Goal: Find specific page/section: Find specific page/section

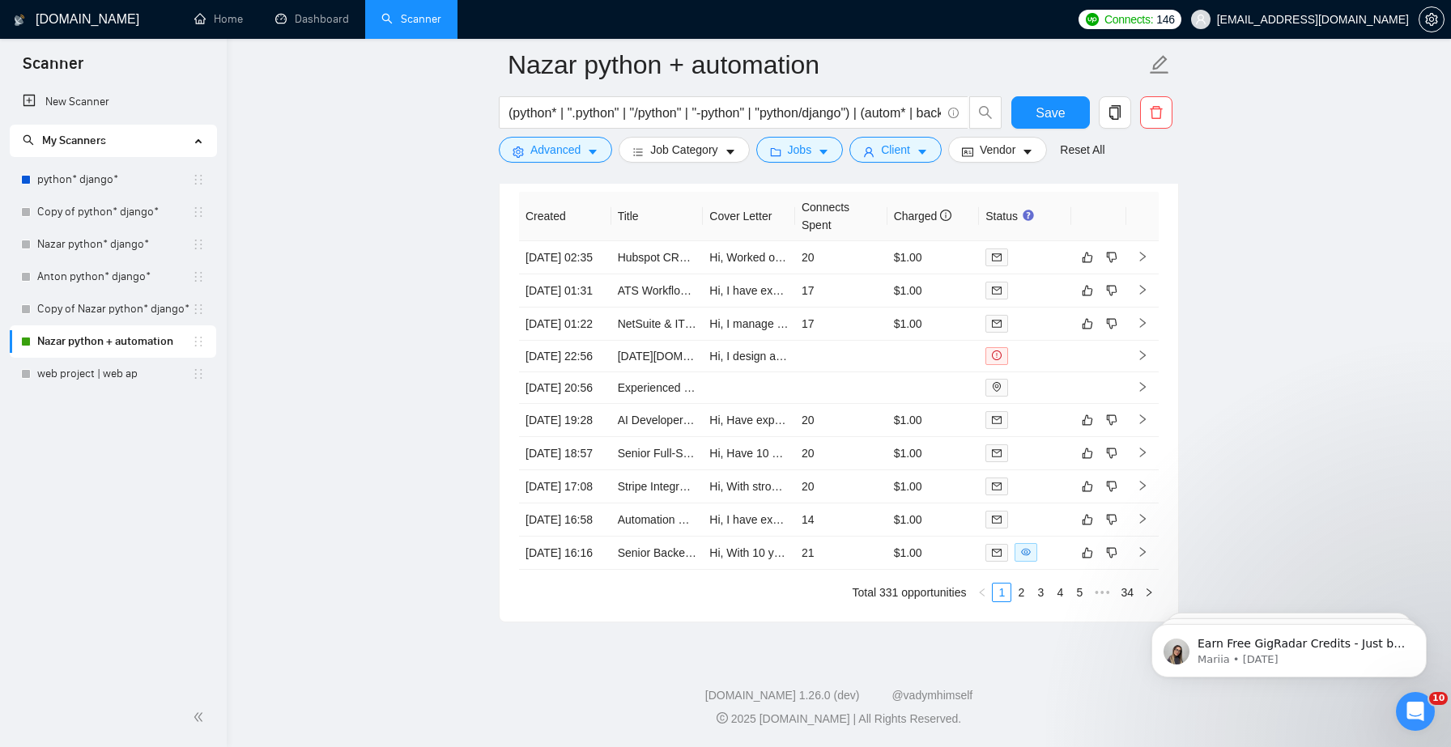
scroll to position [4431, 0]
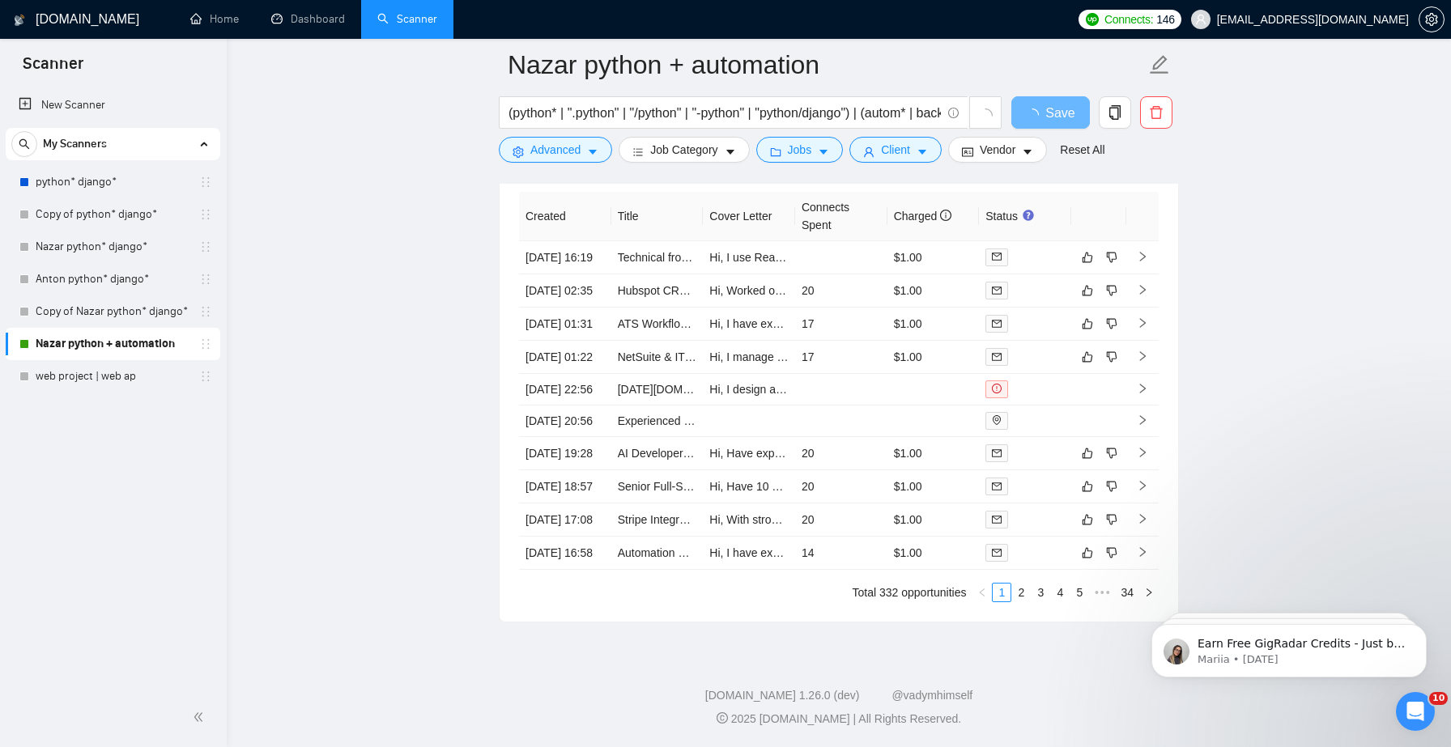
scroll to position [4215, 0]
click at [1015, 602] on link "2" at bounding box center [1021, 593] width 18 height 18
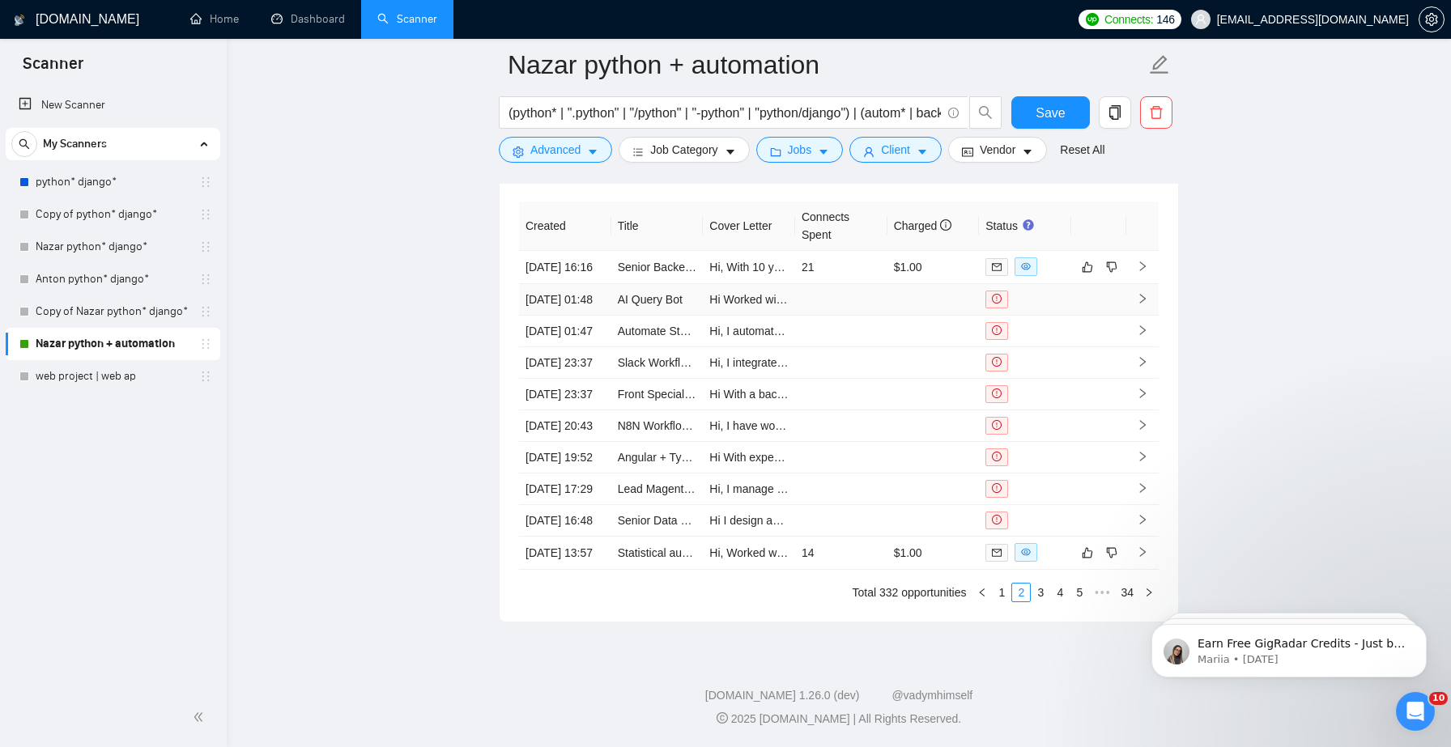
scroll to position [4408, 0]
click at [1006, 602] on link "1" at bounding box center [1002, 593] width 18 height 18
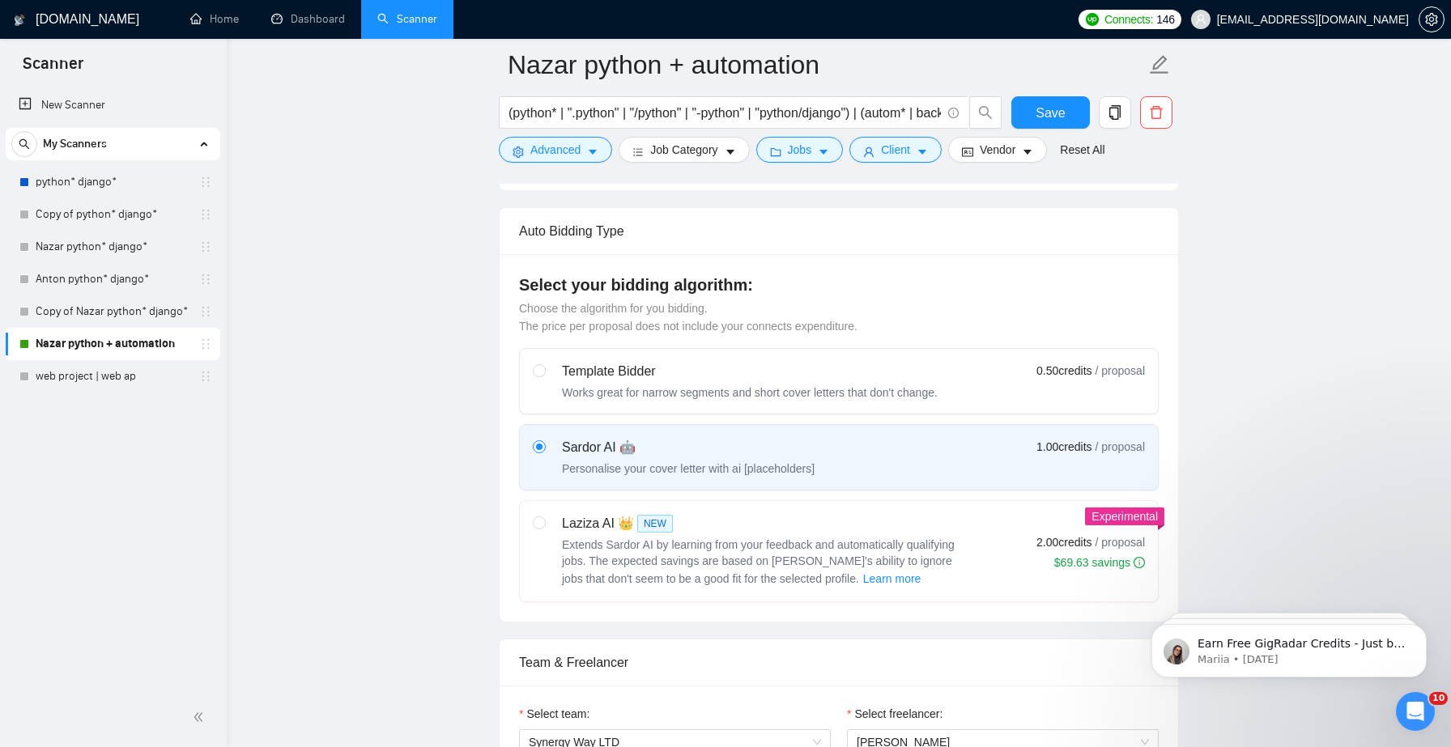
scroll to position [267, 0]
